Goal: Information Seeking & Learning: Find specific fact

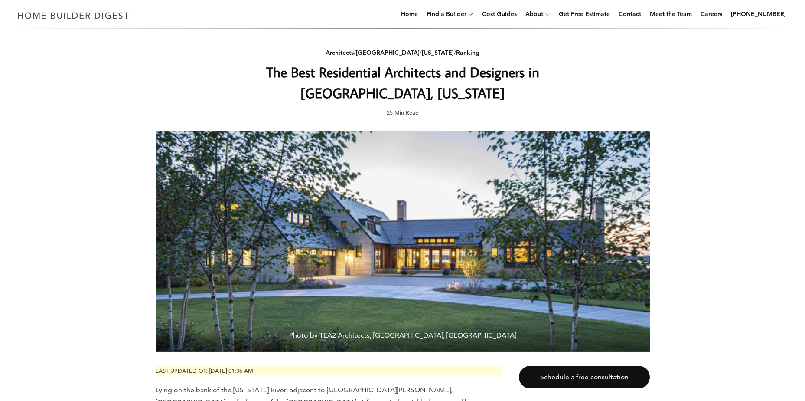
scroll to position [33, 0]
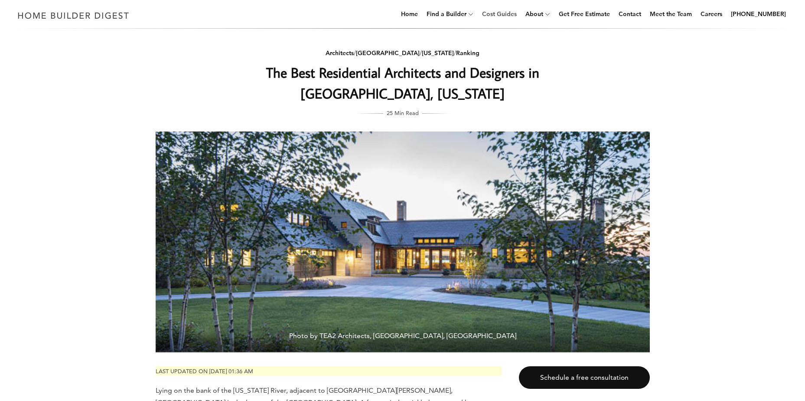
click at [518, 12] on link "Cost Guides" at bounding box center [500, 14] width 42 height 28
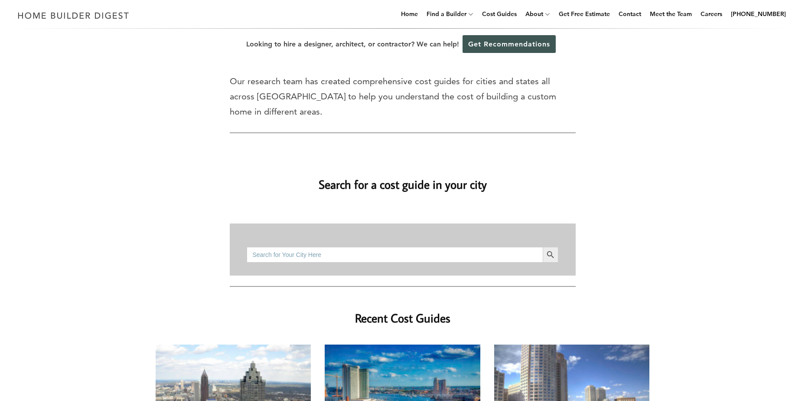
click at [416, 247] on input "Search for:" at bounding box center [395, 255] width 296 height 16
type input "[GEOGRAPHIC_DATA]"
click at [553, 250] on icon "Search" at bounding box center [551, 255] width 10 height 10
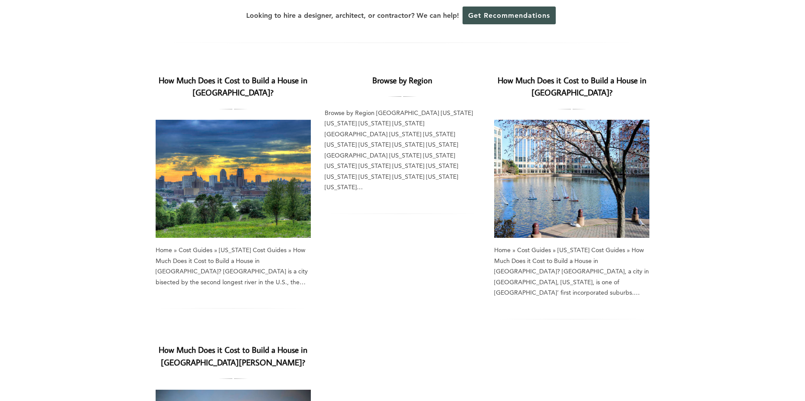
scroll to position [52, 0]
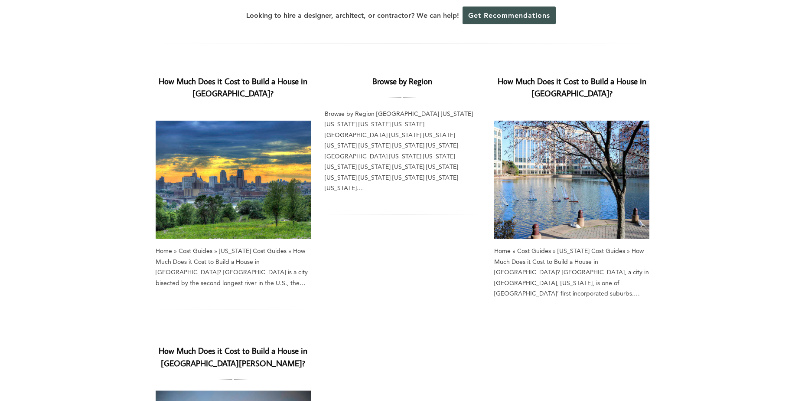
click at [248, 86] on link "How Much Does it Cost to Build a House in [GEOGRAPHIC_DATA]?" at bounding box center [233, 86] width 149 height 23
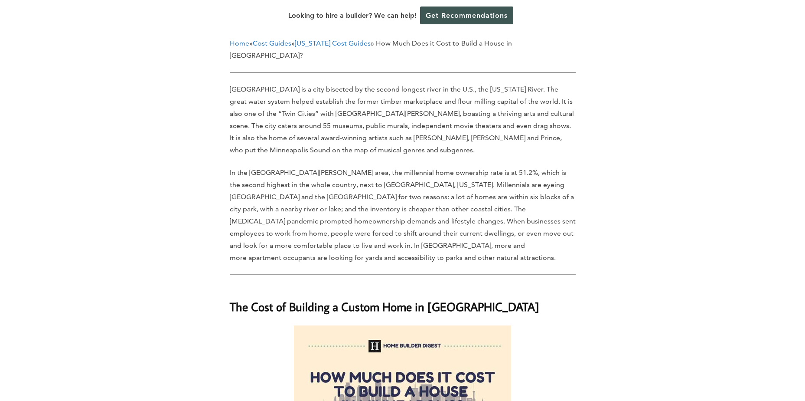
scroll to position [408, 0]
click at [445, 166] on p "In the [GEOGRAPHIC_DATA][PERSON_NAME] area, the millennial home ownership rate …" at bounding box center [403, 214] width 346 height 97
drag, startPoint x: 445, startPoint y: 137, endPoint x: 490, endPoint y: 140, distance: 44.7
click at [490, 166] on p "In the Minneapolis-St.Paul-Bloomington metropolitan area, the millennial home o…" at bounding box center [403, 214] width 346 height 97
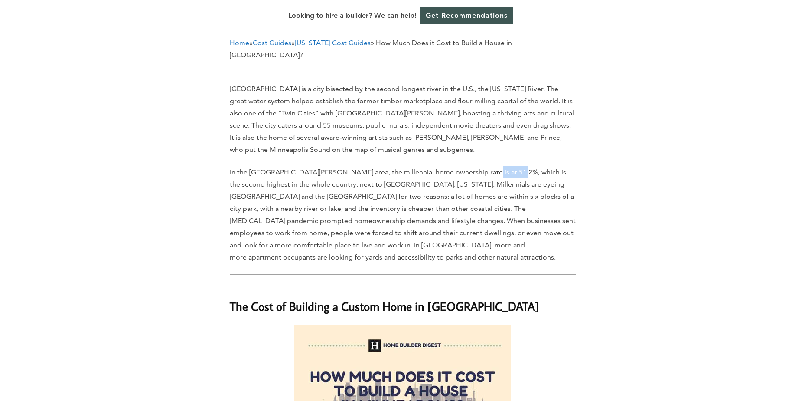
click at [490, 166] on p "In the Minneapolis-St.Paul-Bloomington metropolitan area, the millennial home o…" at bounding box center [403, 214] width 346 height 97
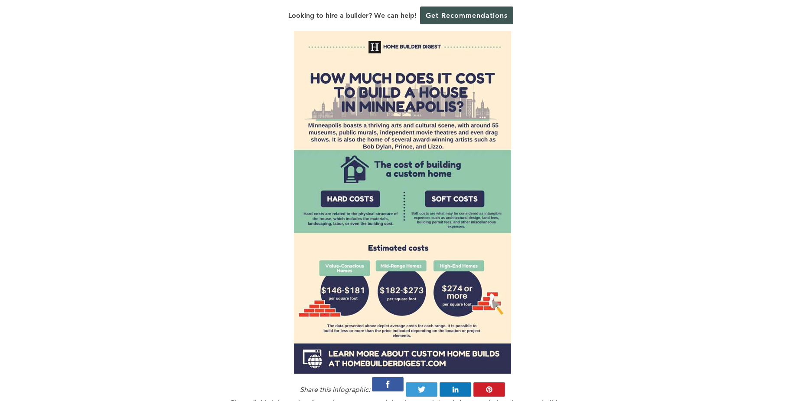
scroll to position [706, 0]
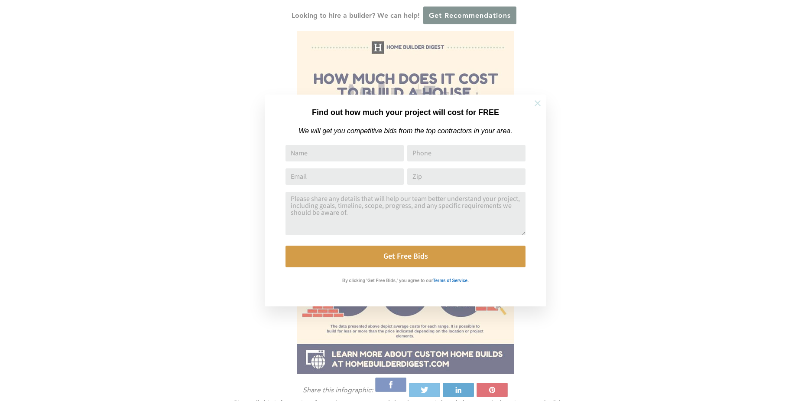
click at [531, 105] on button at bounding box center [538, 103] width 30 height 30
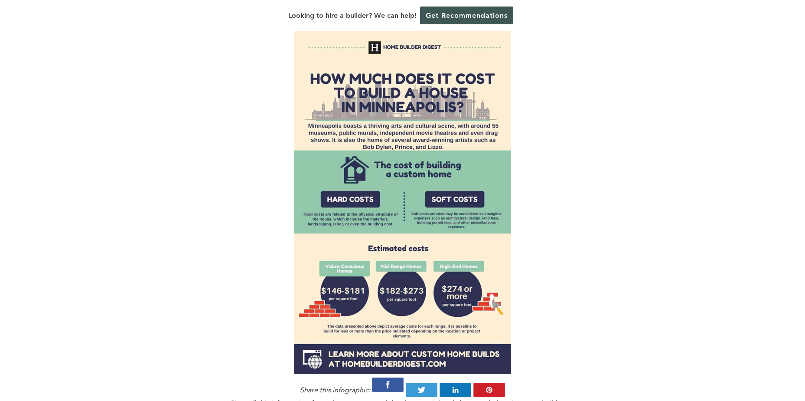
scroll to position [706, 0]
click at [531, 105] on div at bounding box center [403, 200] width 346 height 347
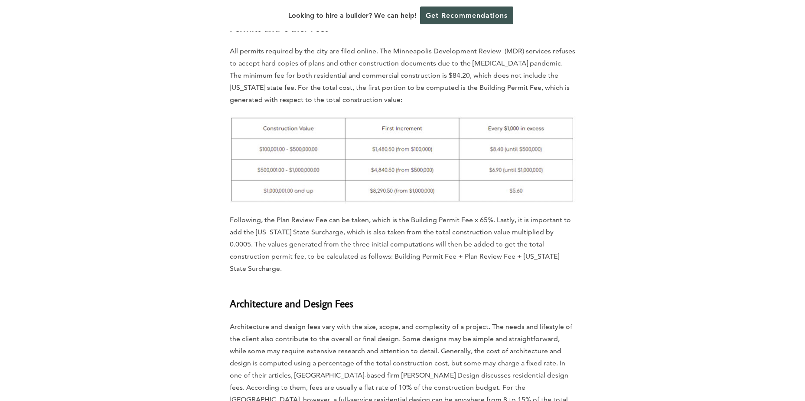
scroll to position [2224, 0]
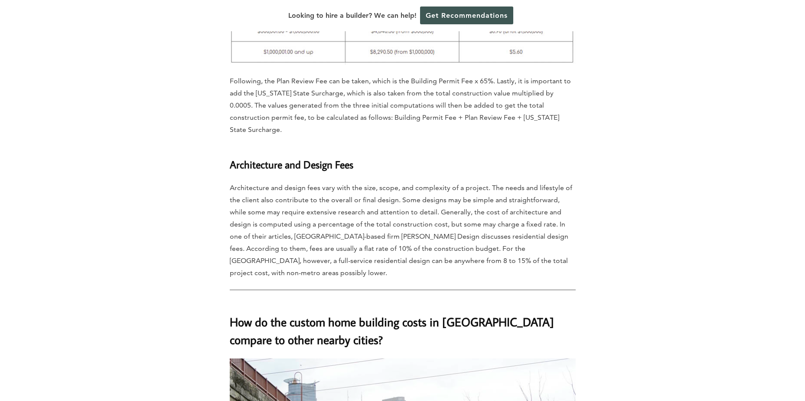
click at [484, 182] on p "Architecture and design fees vary with the size, scope, and complexity of a pro…" at bounding box center [403, 230] width 346 height 97
click at [347, 192] on p "Architecture and design fees vary with the size, scope, and complexity of a pro…" at bounding box center [403, 230] width 346 height 97
drag, startPoint x: 347, startPoint y: 192, endPoint x: 340, endPoint y: 197, distance: 8.7
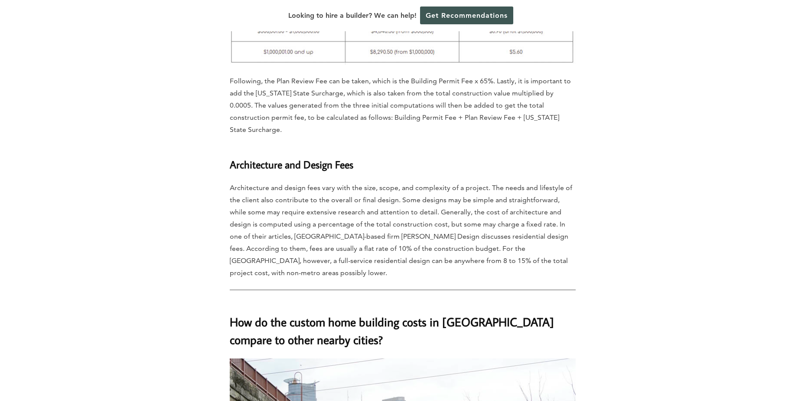
click at [340, 197] on p "Architecture and design fees vary with the size, scope, and complexity of a pro…" at bounding box center [403, 230] width 346 height 97
click at [307, 182] on p "Architecture and design fees vary with the size, scope, and complexity of a pro…" at bounding box center [403, 230] width 346 height 97
drag, startPoint x: 307, startPoint y: 179, endPoint x: 381, endPoint y: 179, distance: 74.1
click at [381, 182] on p "Architecture and design fees vary with the size, scope, and complexity of a pro…" at bounding box center [403, 230] width 346 height 97
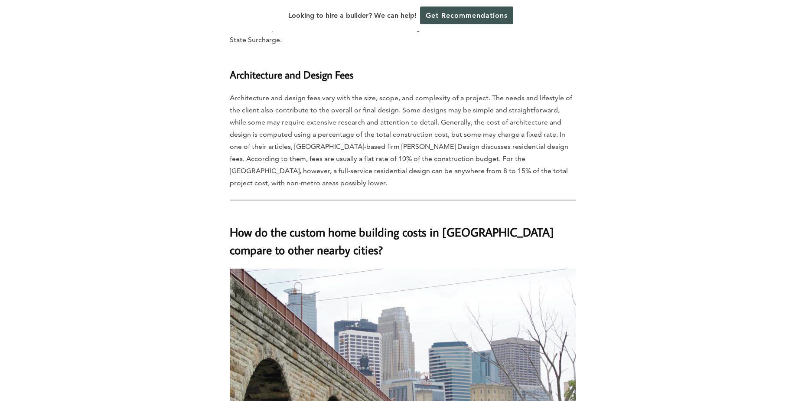
scroll to position [2317, 0]
